Goal: Transaction & Acquisition: Book appointment/travel/reservation

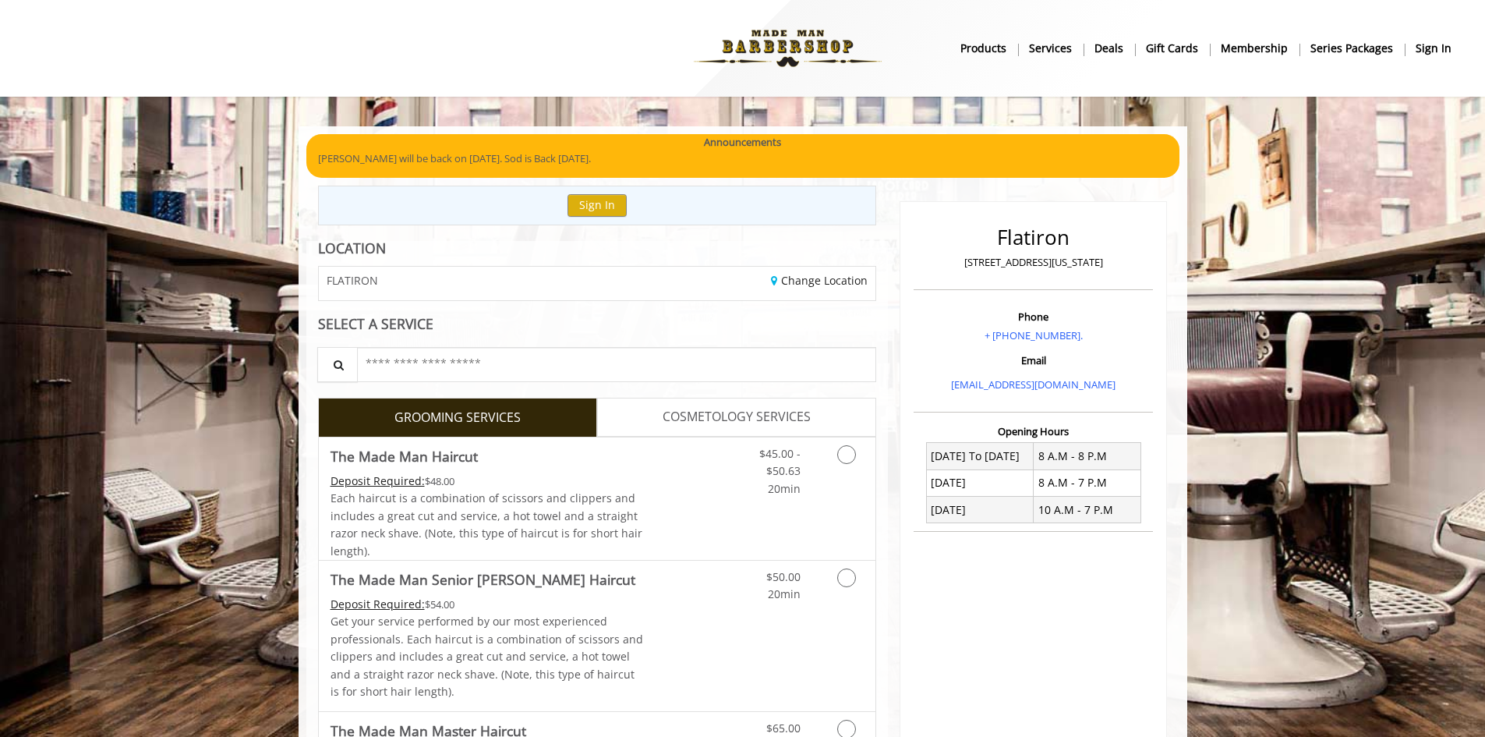
drag, startPoint x: 642, startPoint y: 203, endPoint x: 639, endPoint y: 322, distance: 119.3
drag, startPoint x: 639, startPoint y: 322, endPoint x: 275, endPoint y: 357, distance: 365.8
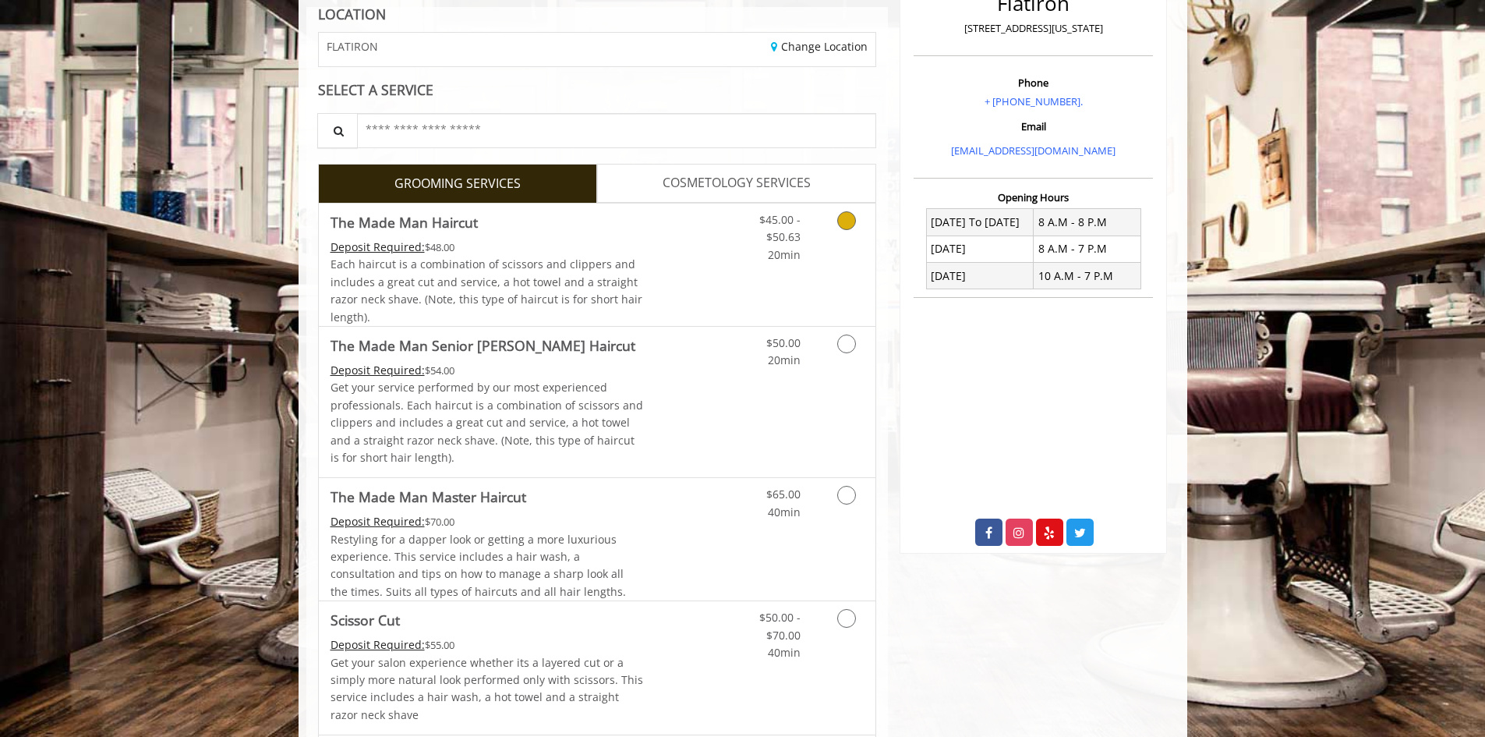
click at [687, 242] on link "Discounted Price" at bounding box center [689, 264] width 93 height 122
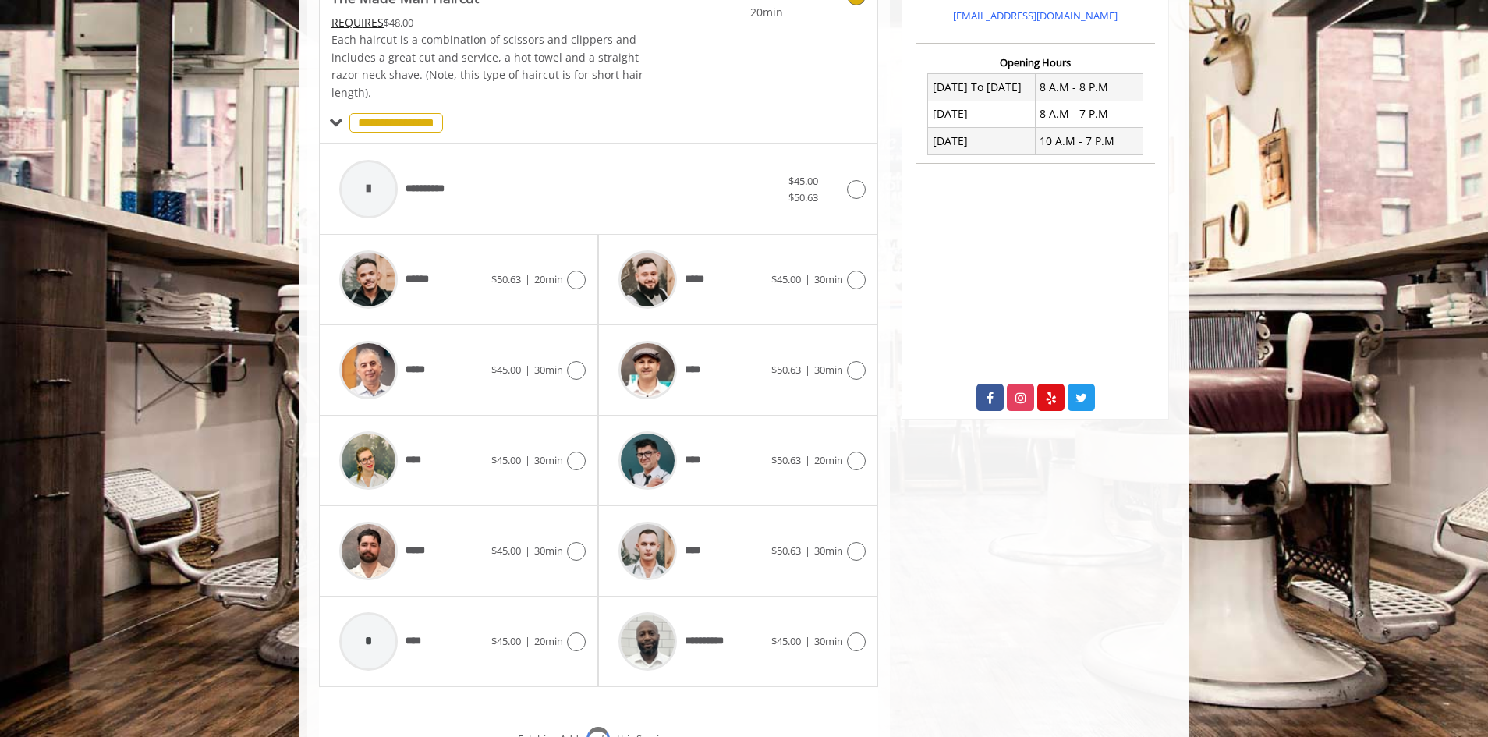
scroll to position [470, 0]
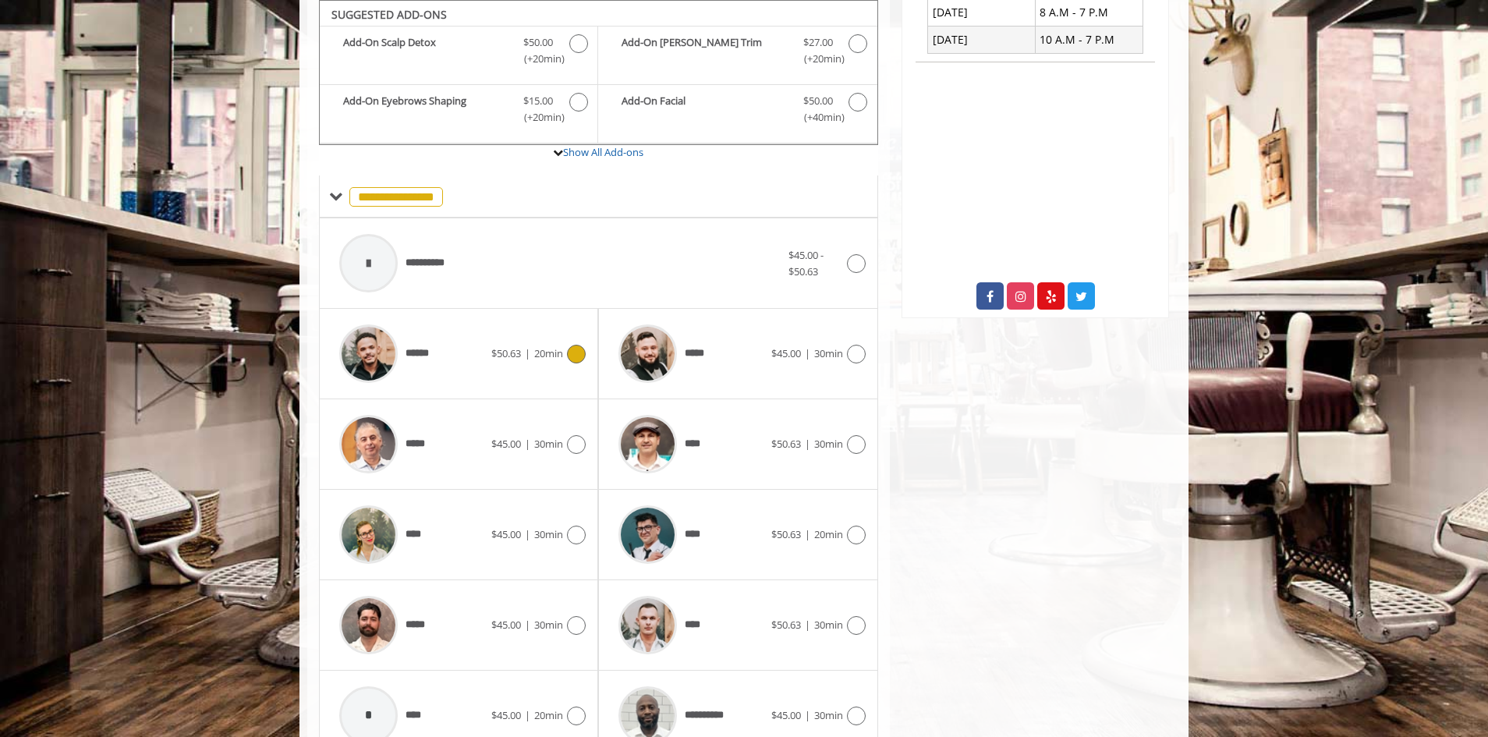
click at [517, 367] on div "****** $50.63 | 20min" at bounding box center [458, 354] width 254 height 74
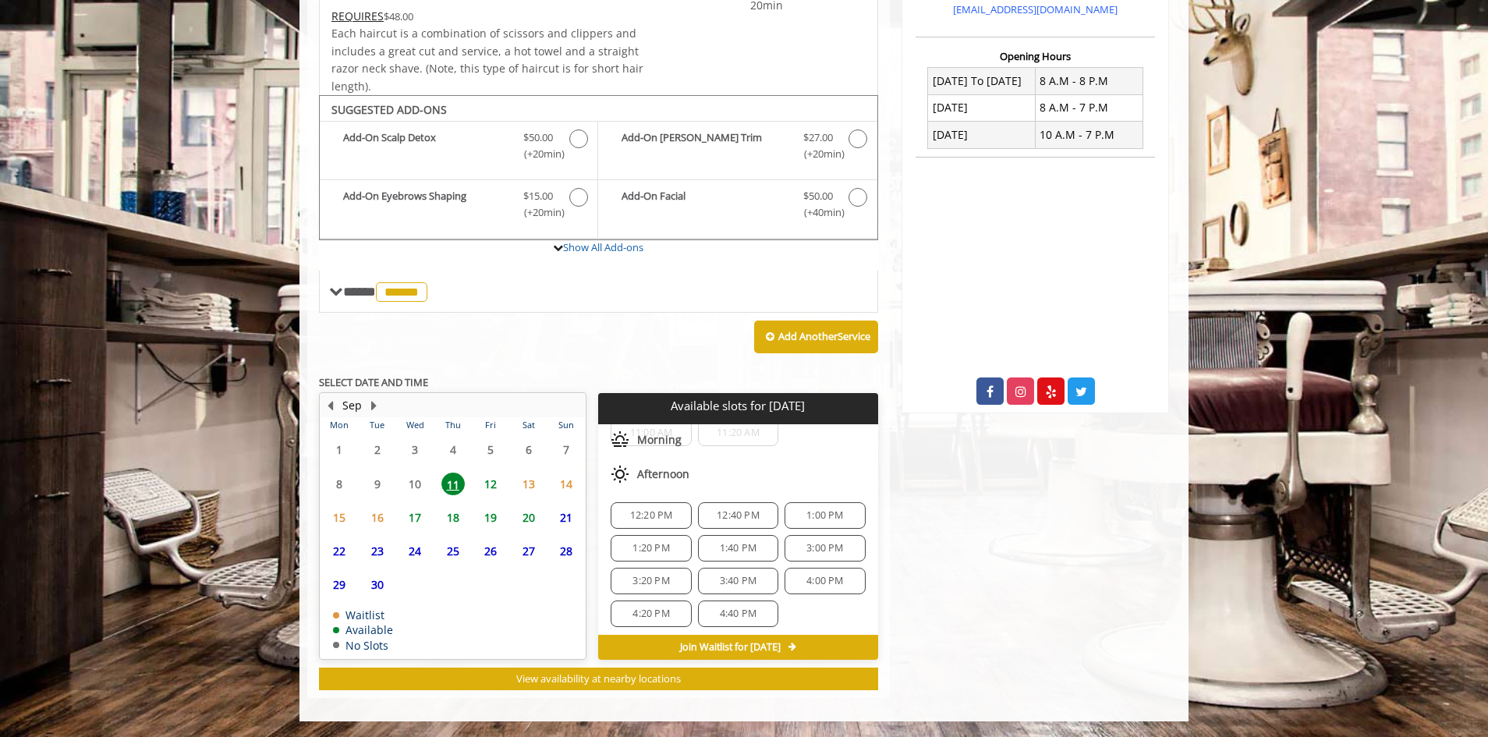
scroll to position [168, 0]
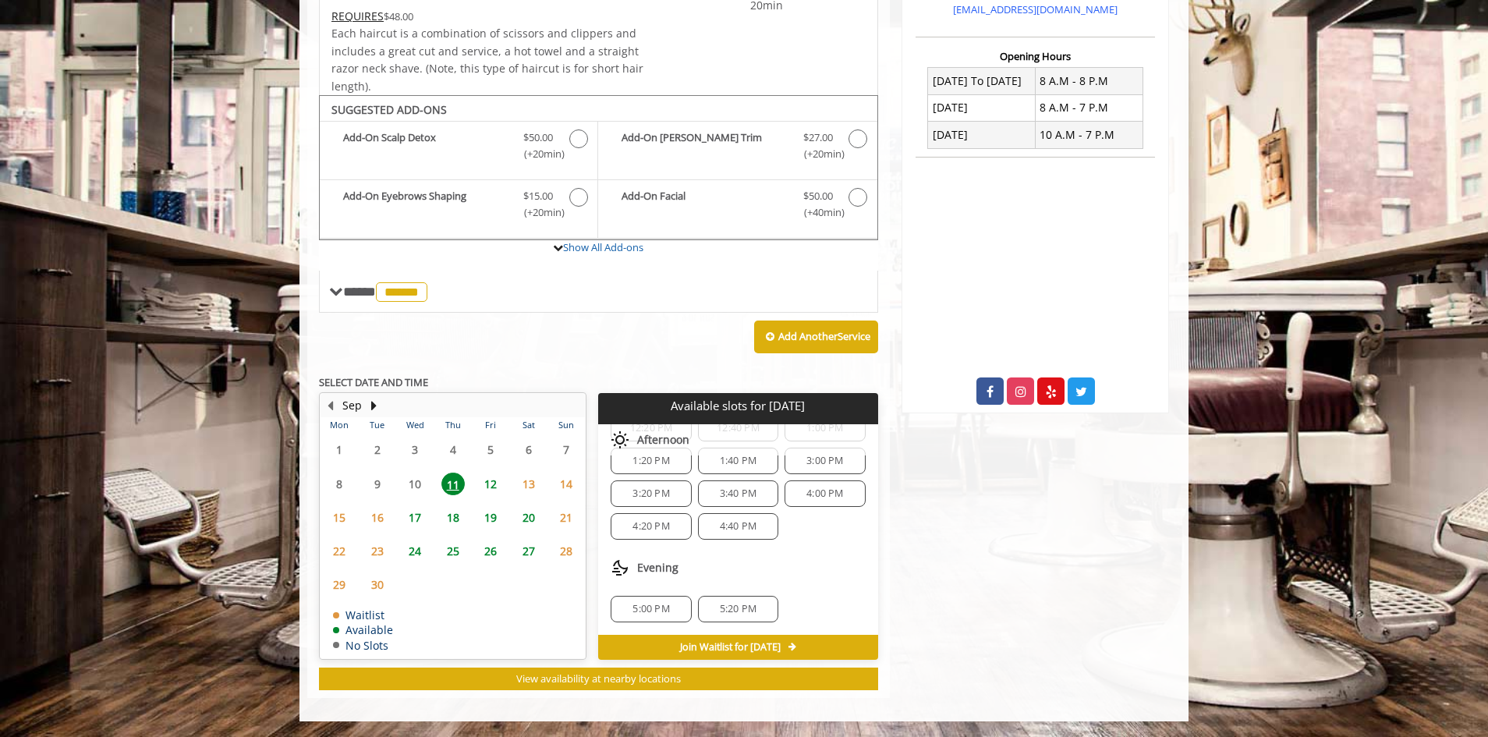
click at [725, 607] on span "5:20 PM" at bounding box center [738, 609] width 37 height 12
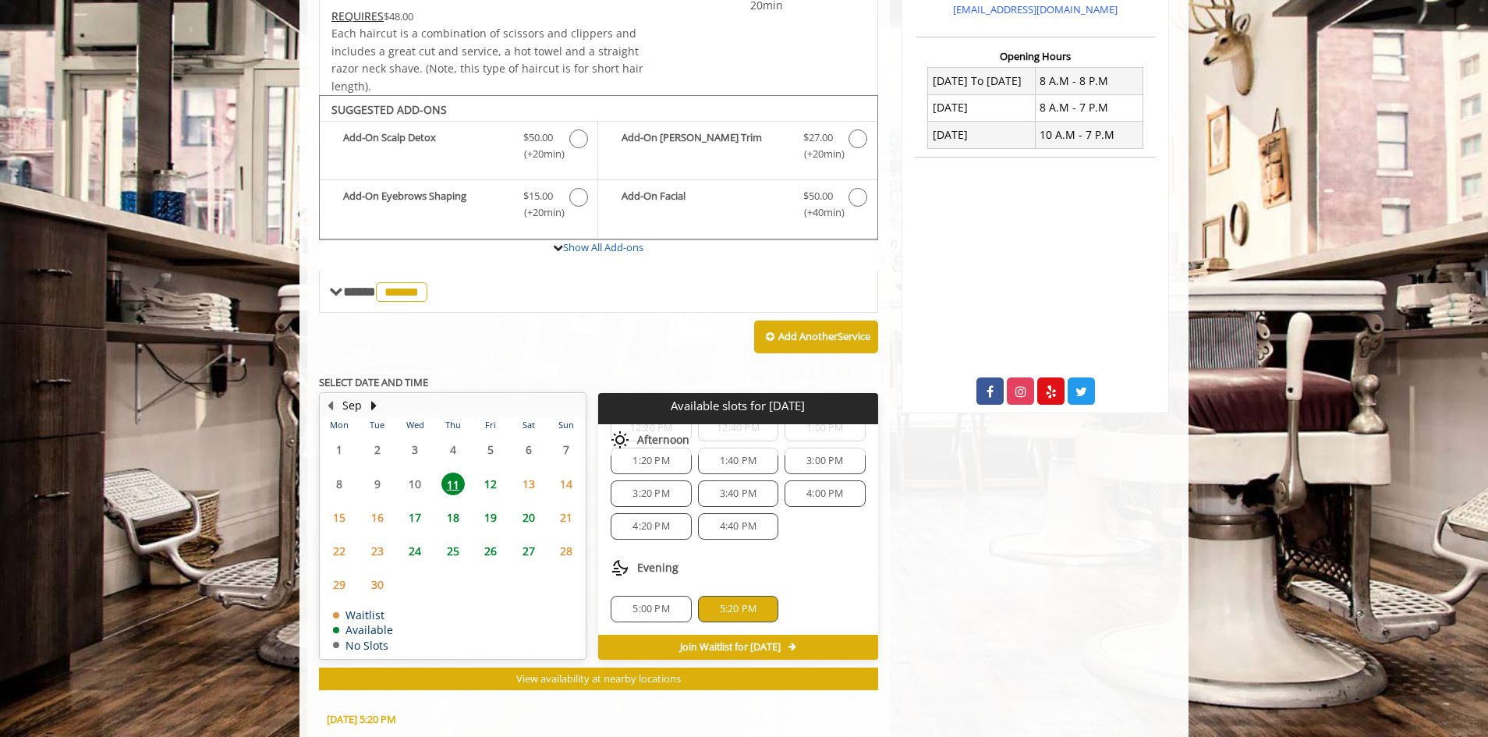
scroll to position [656, 0]
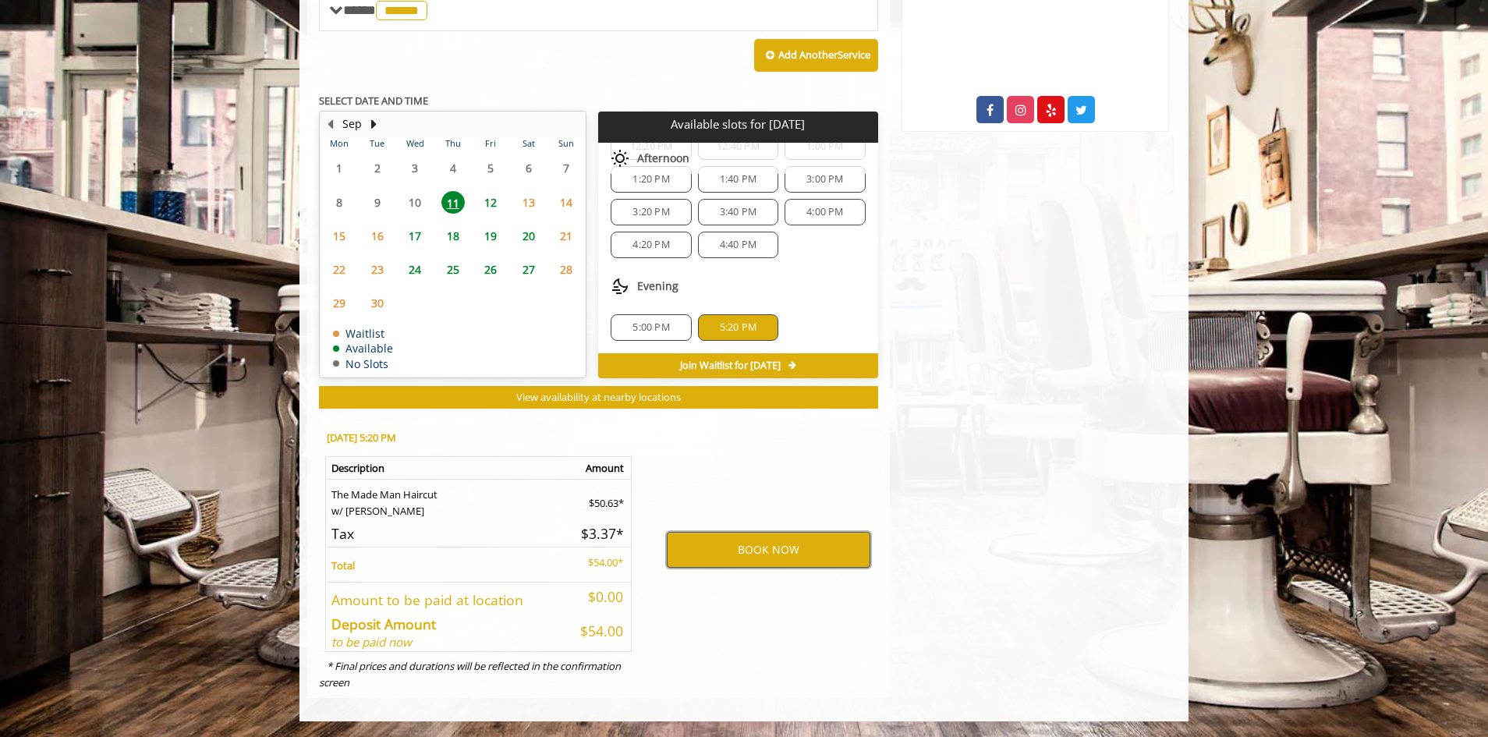
click at [725, 549] on button "BOOK NOW" at bounding box center [768, 550] width 203 height 36
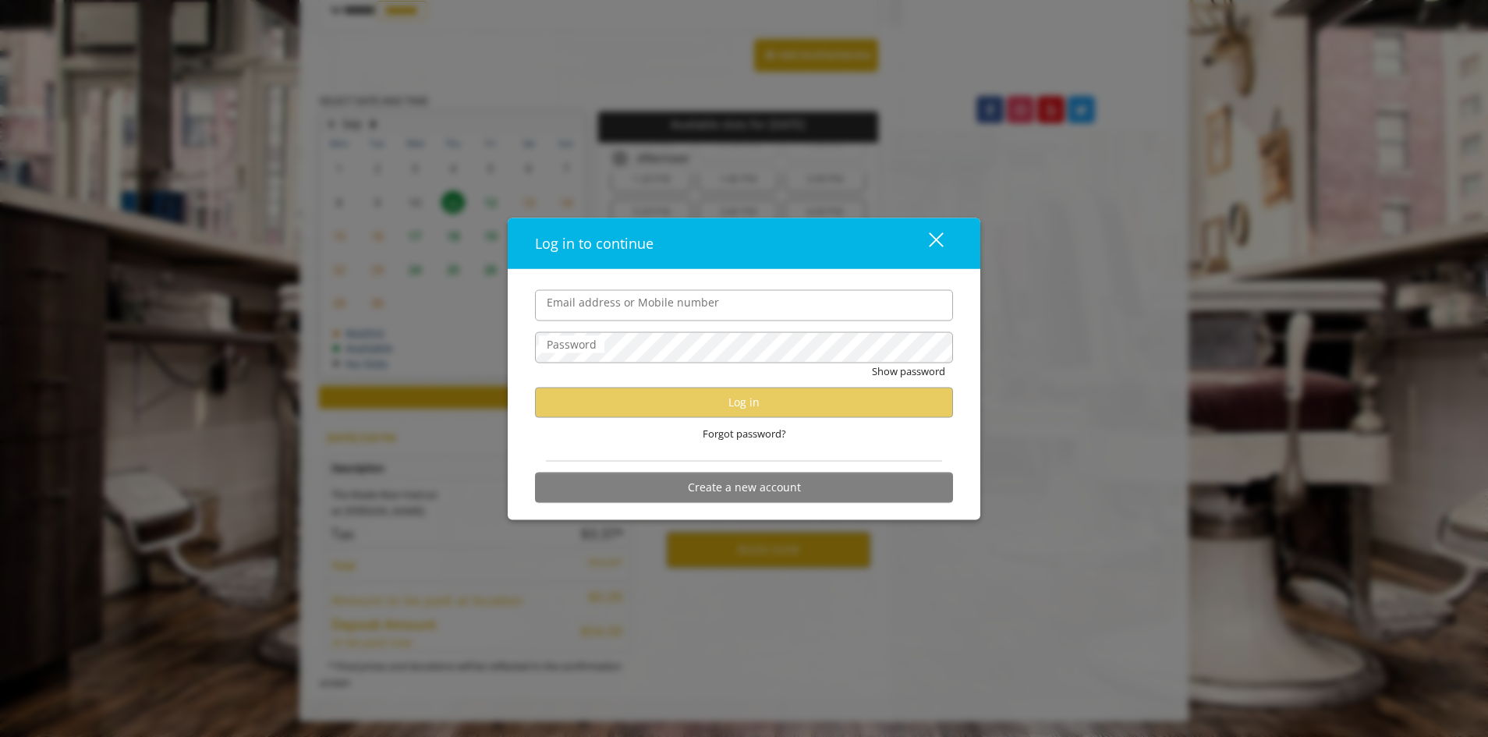
click at [691, 319] on input "Email address or Mobile number" at bounding box center [744, 304] width 418 height 31
type input "**********"
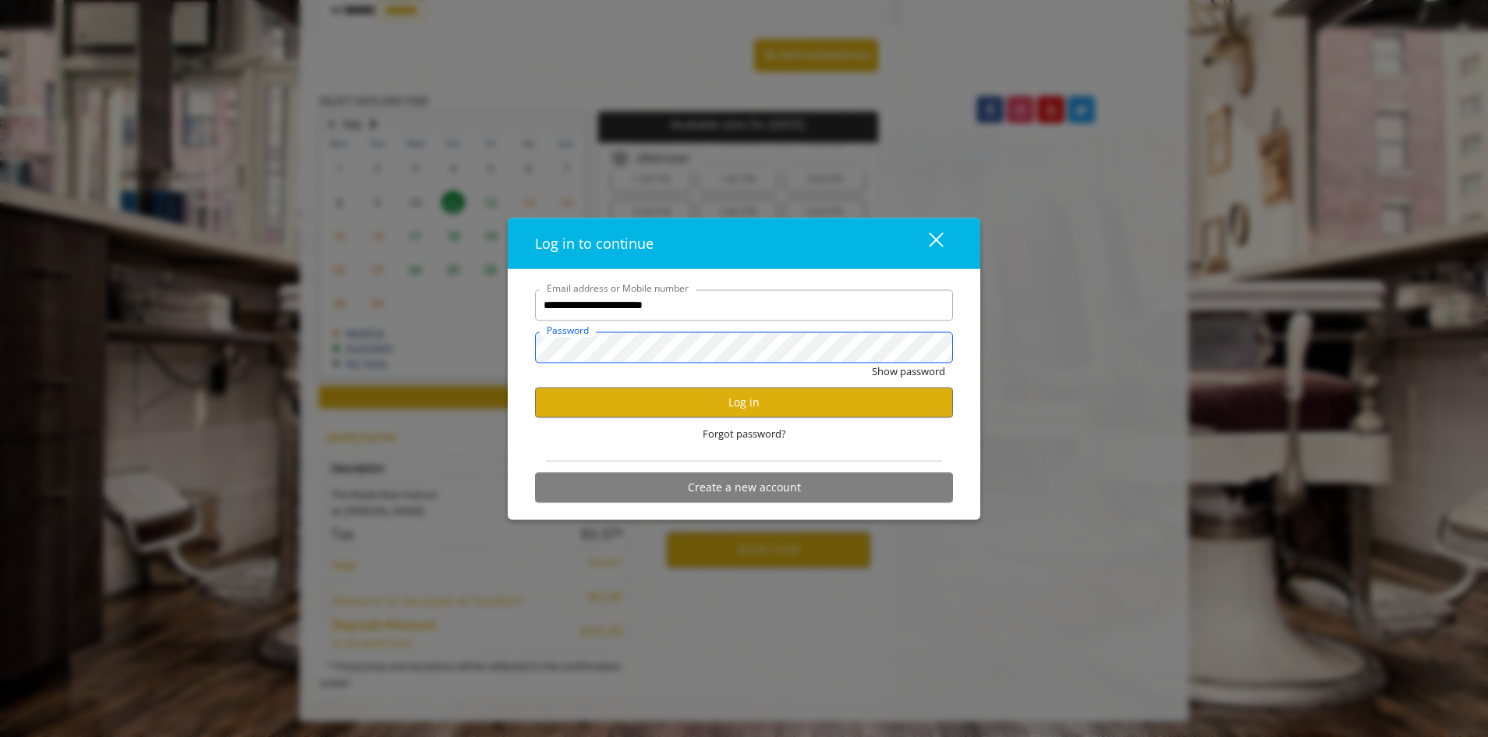
click at [872, 363] on button "Show password" at bounding box center [908, 371] width 73 height 16
click at [693, 398] on button "Log in" at bounding box center [744, 402] width 418 height 30
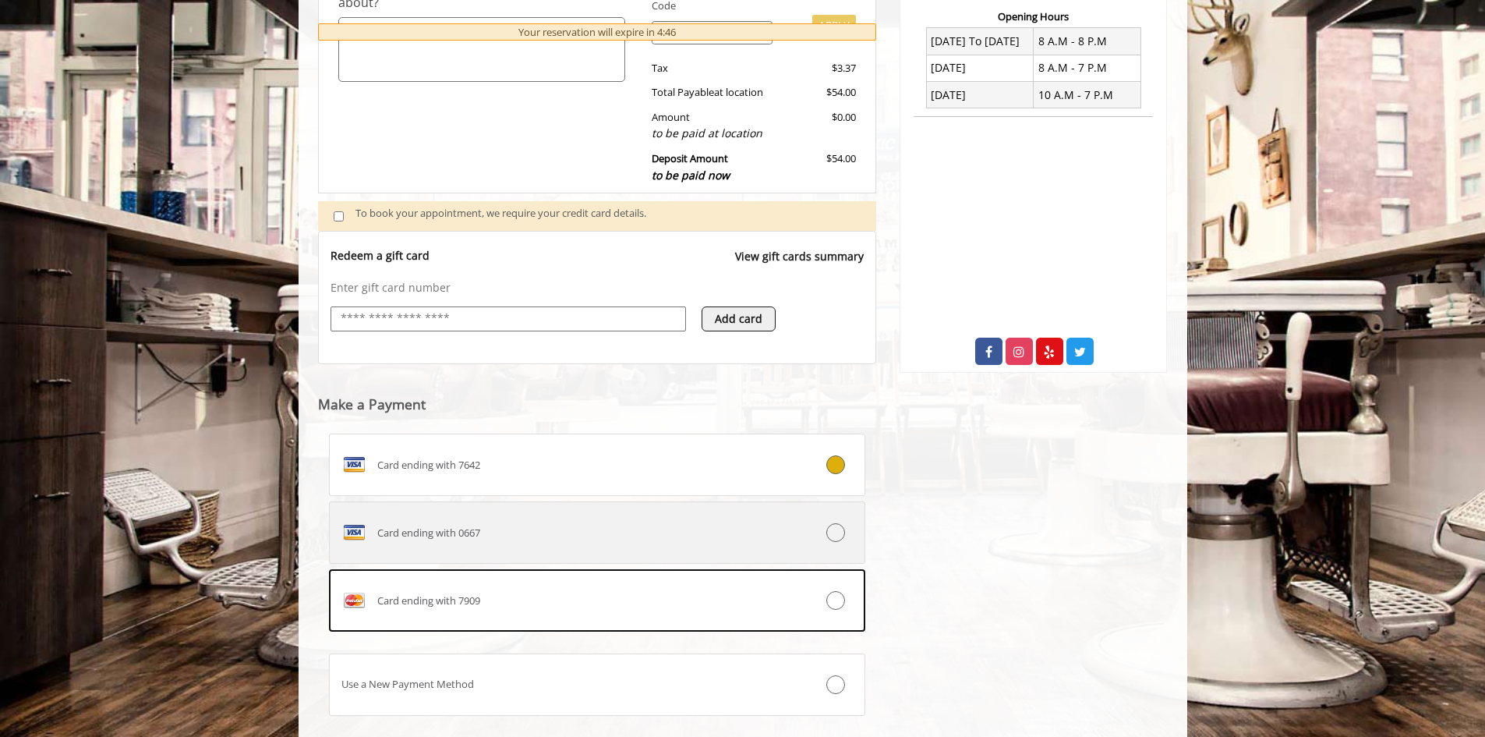
scroll to position [425, 0]
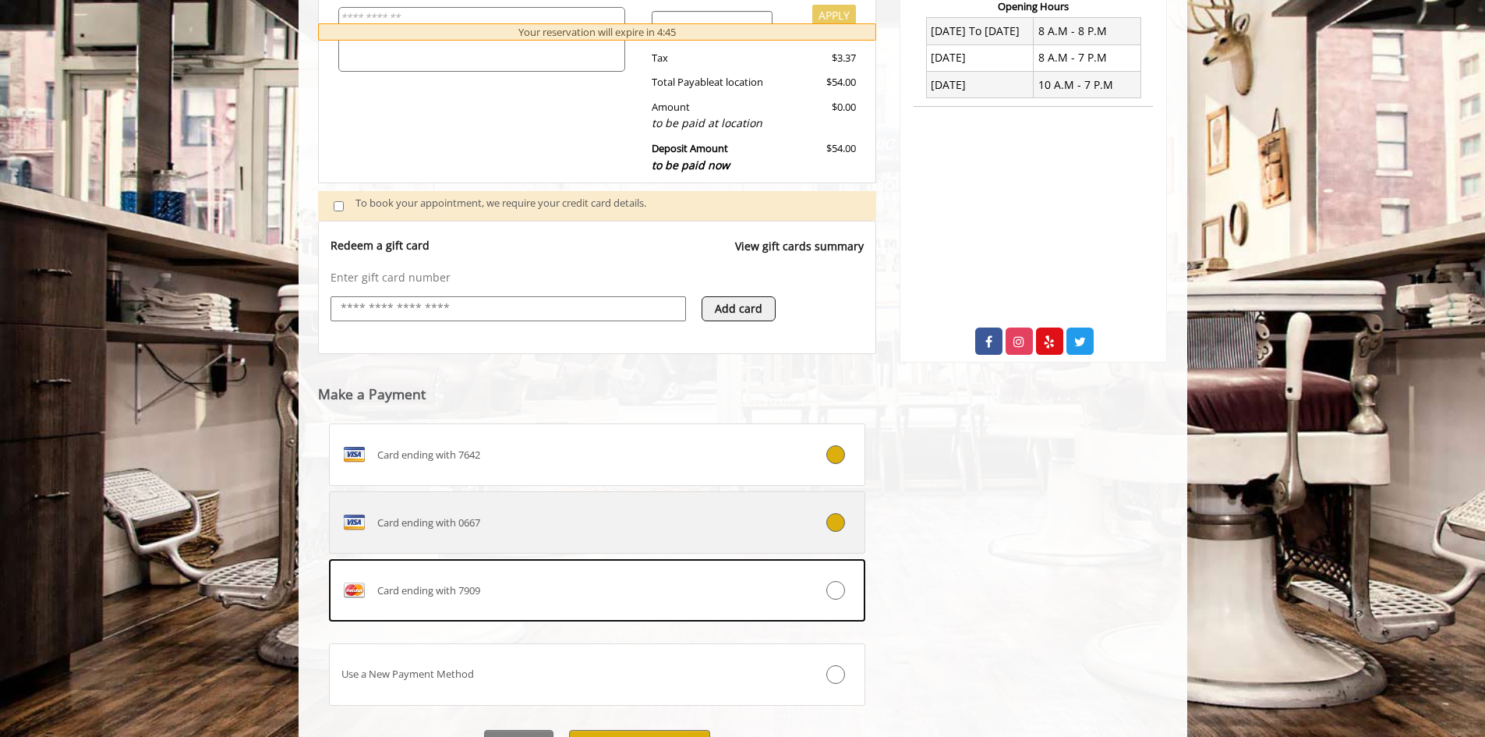
click at [706, 522] on div "Card ending with 0667" at bounding box center [553, 522] width 446 height 25
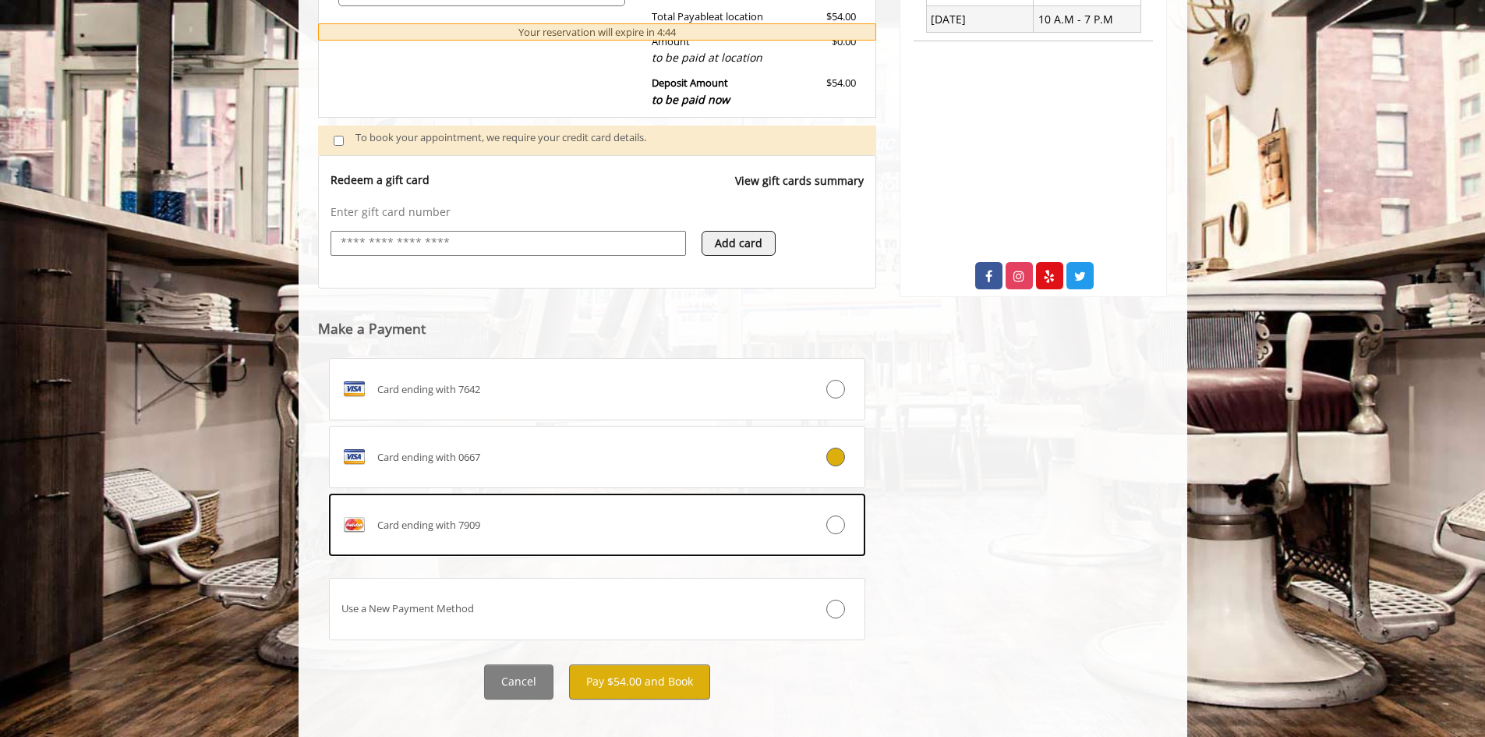
scroll to position [508, 0]
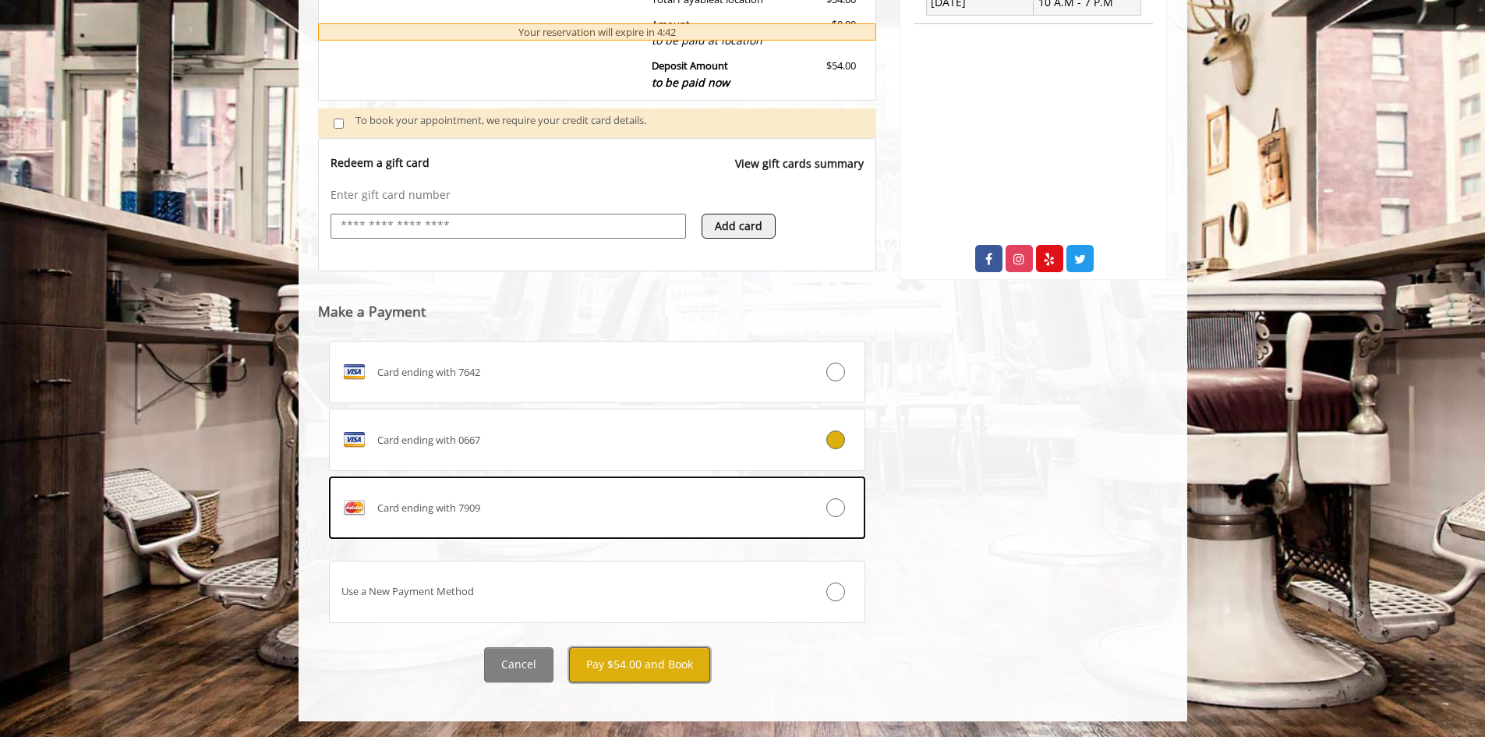
click at [660, 666] on button "Pay $54.00 and Book" at bounding box center [639, 664] width 141 height 35
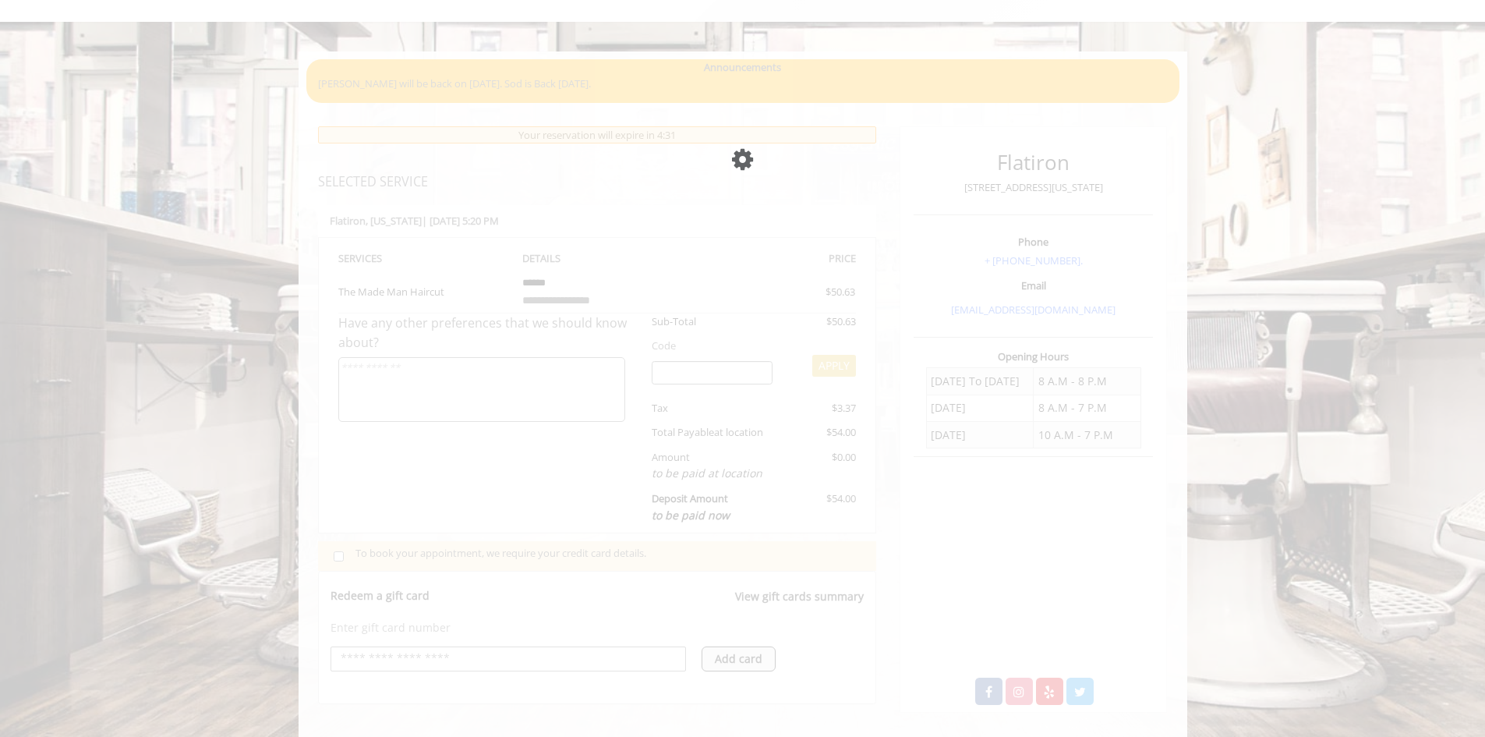
scroll to position [156, 0]
